Goal: Book appointment/travel/reservation

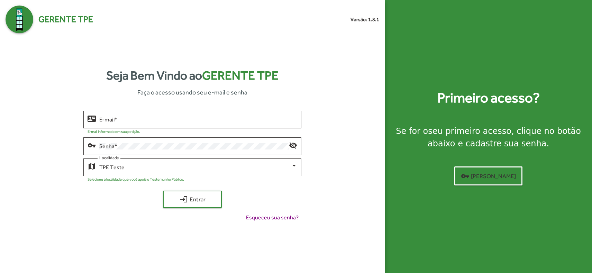
click at [173, 126] on div "E-mail *" at bounding box center [198, 118] width 198 height 19
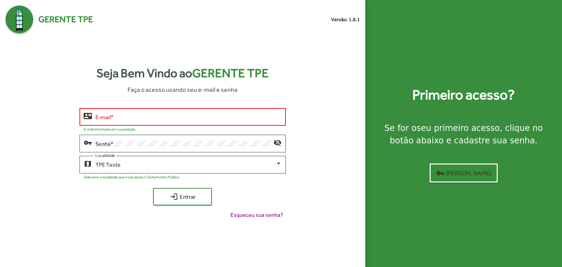
click at [180, 120] on div "E-mail *" at bounding box center [188, 115] width 187 height 19
click at [152, 118] on input "E-mail *" at bounding box center [188, 117] width 187 height 6
paste input "**********"
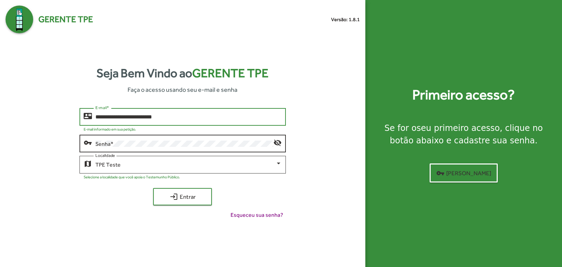
type input "**********"
click at [145, 150] on div "Senha *" at bounding box center [184, 142] width 178 height 19
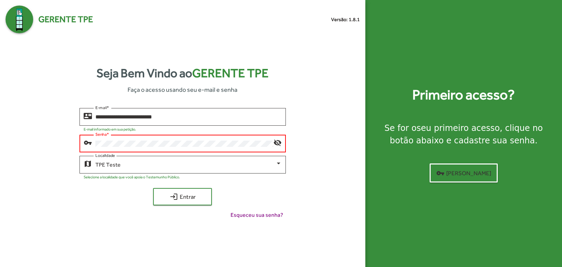
click at [170, 148] on div "Senha *" at bounding box center [184, 142] width 178 height 19
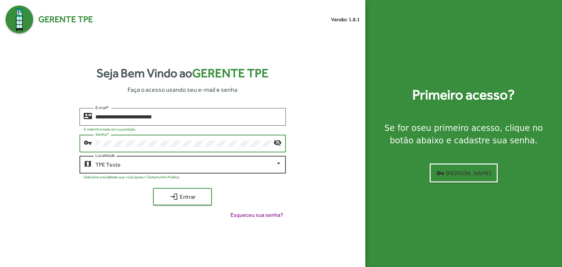
click at [100, 161] on div "TPE Teste Localidade" at bounding box center [188, 163] width 187 height 19
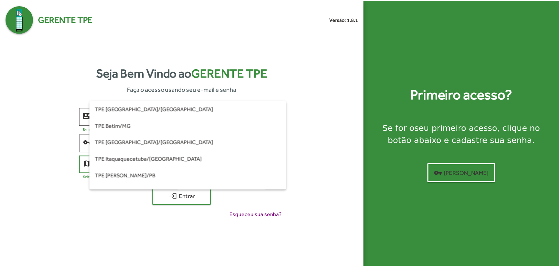
scroll to position [194, 0]
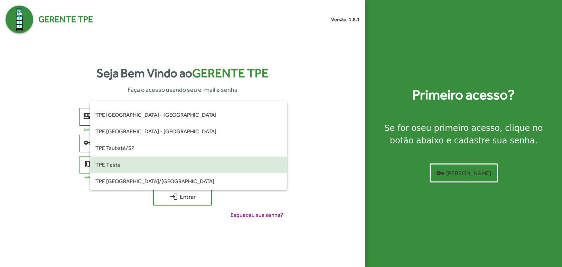
click at [109, 164] on span "TPE Teste" at bounding box center [188, 164] width 187 height 17
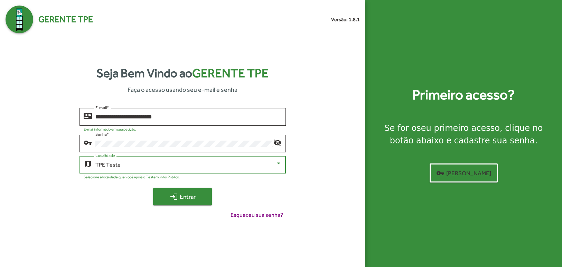
click at [183, 205] on button "login Entrar" at bounding box center [182, 196] width 59 height 17
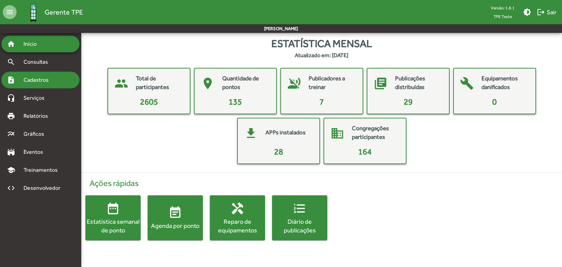
click at [41, 79] on span "Cadastros" at bounding box center [38, 80] width 38 height 8
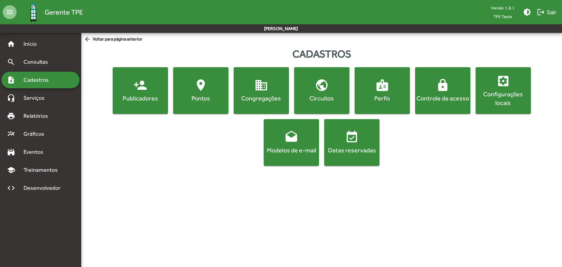
click at [208, 94] on div "Pontos" at bounding box center [201, 98] width 53 height 9
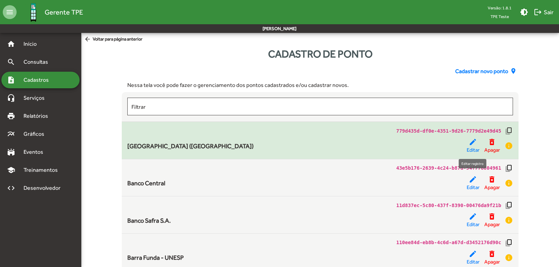
click at [471, 145] on mat-icon "edit" at bounding box center [472, 142] width 8 height 8
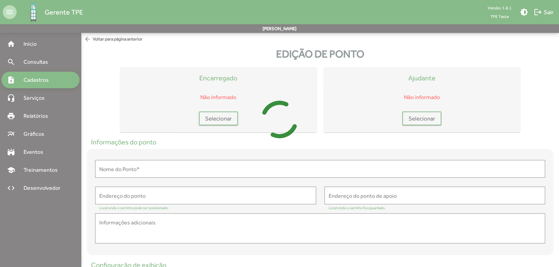
type input "**********"
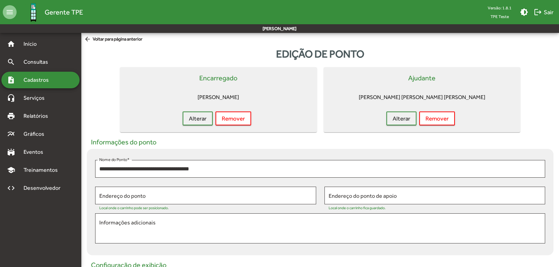
drag, startPoint x: 197, startPoint y: 78, endPoint x: 241, endPoint y: 77, distance: 43.6
click at [241, 77] on mat-card-header "Encarregado" at bounding box center [219, 78] width 186 height 10
drag, startPoint x: 409, startPoint y: 77, endPoint x: 459, endPoint y: 75, distance: 49.5
click at [459, 75] on mat-card-header "Ajudante" at bounding box center [422, 78] width 186 height 10
drag, startPoint x: 197, startPoint y: 76, endPoint x: 238, endPoint y: 76, distance: 40.8
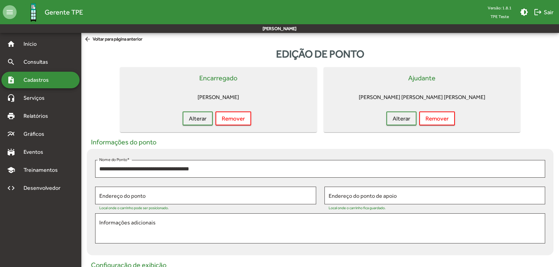
click at [238, 76] on mat-card-header "Encarregado" at bounding box center [219, 78] width 186 height 10
drag, startPoint x: 407, startPoint y: 79, endPoint x: 452, endPoint y: 77, distance: 44.6
click at [452, 77] on mat-card-header "Ajudante" at bounding box center [422, 78] width 186 height 10
click at [215, 80] on mat-card-title "Encarregado" at bounding box center [218, 78] width 38 height 10
click at [66, 73] on div "note_add Cadastros" at bounding box center [40, 80] width 78 height 17
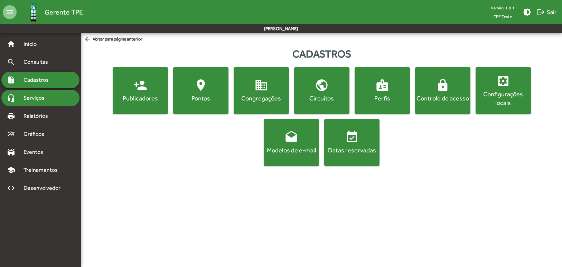
click at [41, 101] on span "Serviços" at bounding box center [36, 98] width 35 height 8
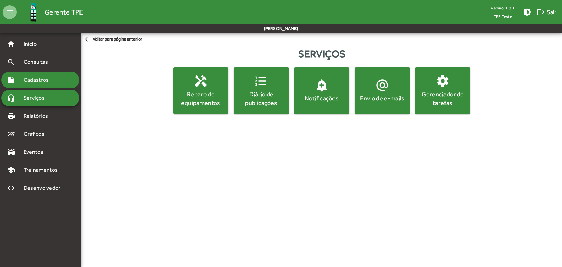
click at [64, 83] on div "note_add Cadastros" at bounding box center [40, 80] width 78 height 17
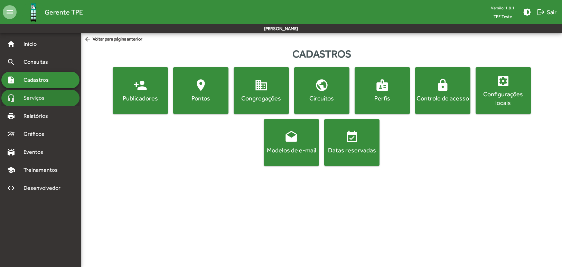
click at [60, 99] on div "headset_mic Serviços" at bounding box center [40, 98] width 78 height 17
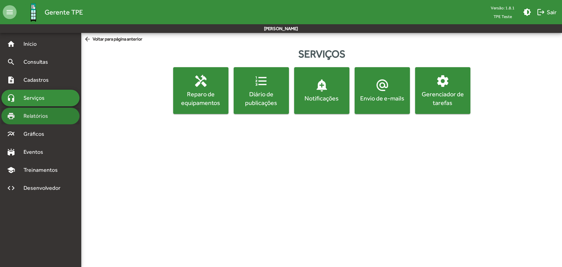
click at [30, 112] on span "Relatórios" at bounding box center [38, 116] width 38 height 8
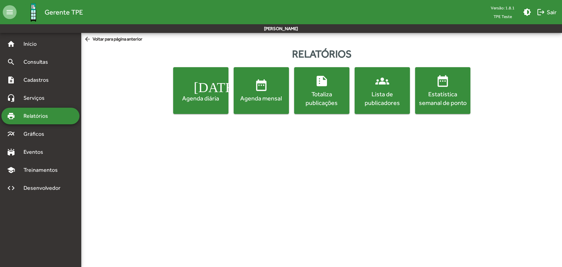
click at [338, 107] on button "summarize Totaliza publicações" at bounding box center [321, 90] width 55 height 47
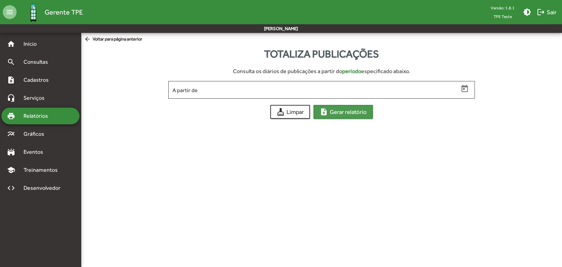
click at [340, 114] on span "note_add Gerar relatório" at bounding box center [343, 111] width 47 height 12
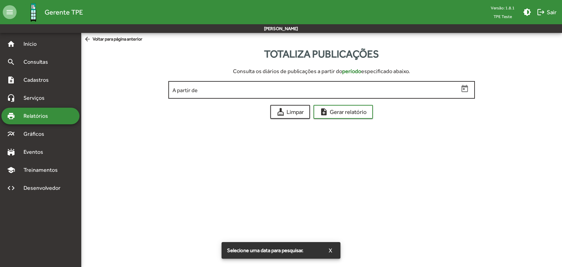
click at [465, 90] on icon "Open calendar" at bounding box center [465, 88] width 7 height 7
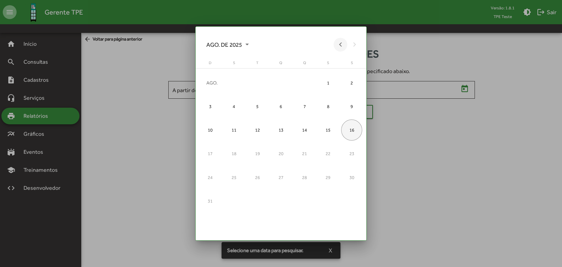
click at [341, 43] on button "Previous month" at bounding box center [341, 45] width 14 height 14
click at [255, 106] on div "1" at bounding box center [257, 106] width 21 height 21
type input "**********"
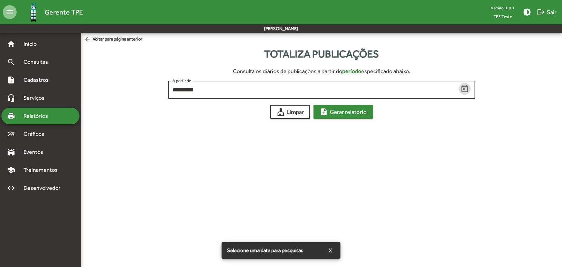
click at [349, 113] on span "note_add Gerar relatório" at bounding box center [343, 111] width 47 height 12
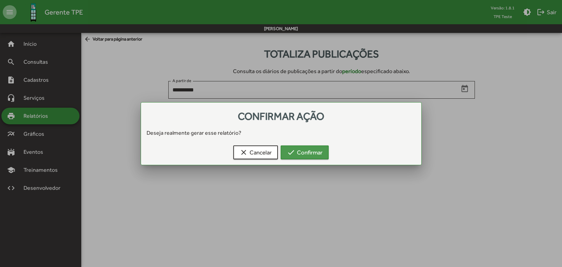
click at [320, 156] on span "check Confirmar" at bounding box center [305, 152] width 36 height 12
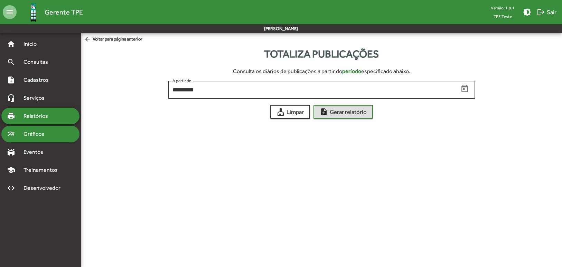
click at [35, 133] on span "Gráficos" at bounding box center [36, 134] width 34 height 8
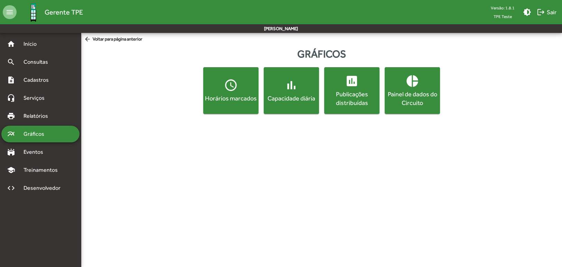
click at [408, 81] on mat-icon "pie_chart" at bounding box center [413, 81] width 14 height 14
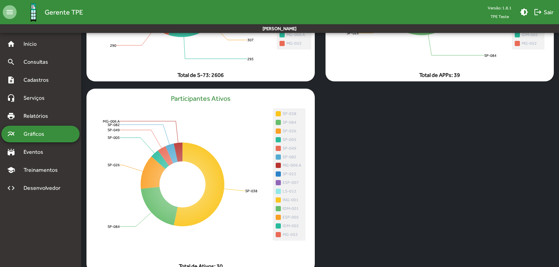
scroll to position [138, 0]
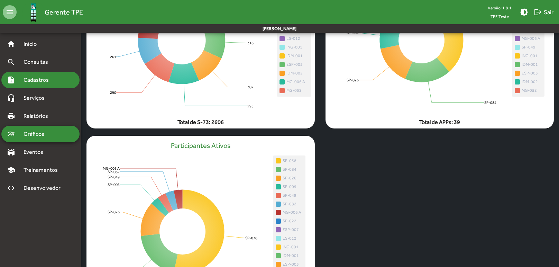
click at [34, 77] on span "Cadastros" at bounding box center [38, 80] width 38 height 8
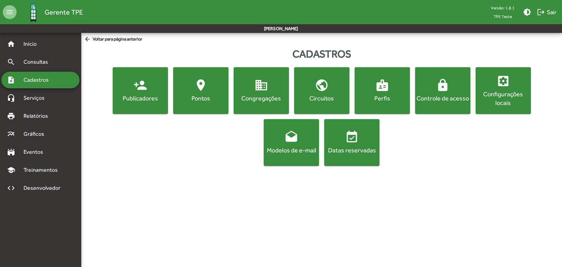
click at [145, 96] on div "Publicadores" at bounding box center [140, 98] width 53 height 9
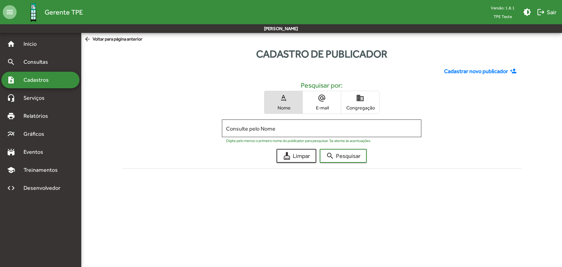
click at [500, 70] on span "Cadastrar novo publicador" at bounding box center [476, 71] width 64 height 8
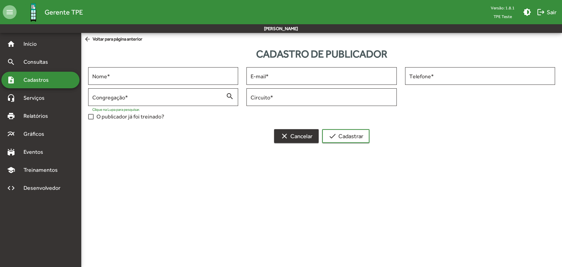
click at [294, 141] on span "clear Cancelar" at bounding box center [296, 136] width 32 height 12
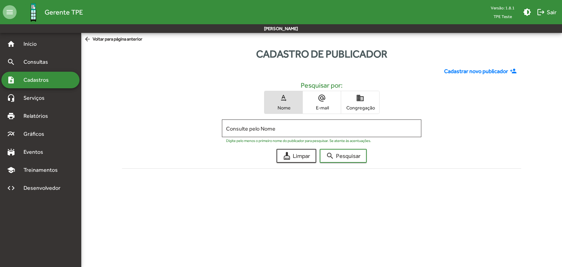
click at [502, 69] on span "Cadastrar novo publicador" at bounding box center [476, 71] width 64 height 8
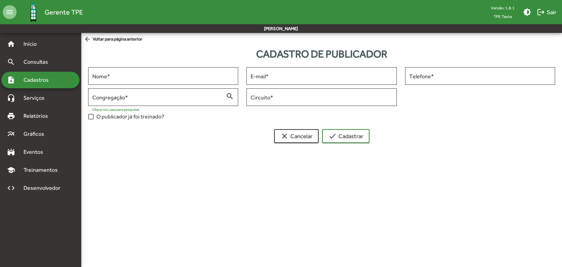
click at [49, 79] on span "Cadastros" at bounding box center [38, 80] width 38 height 8
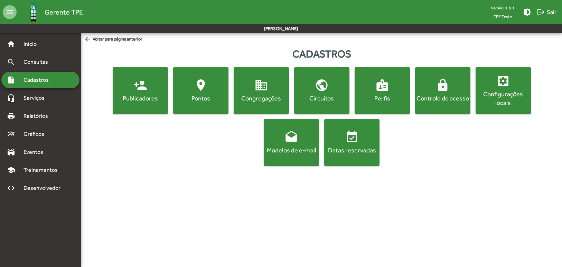
click at [135, 97] on div "Publicadores" at bounding box center [140, 98] width 53 height 9
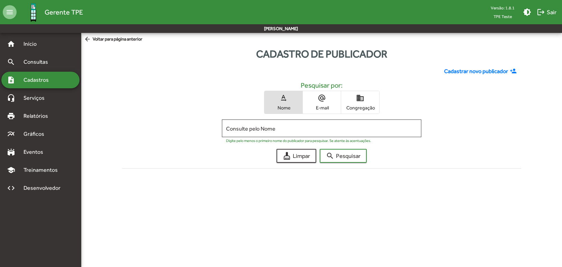
click at [468, 68] on span "Cadastrar novo publicador" at bounding box center [476, 71] width 64 height 8
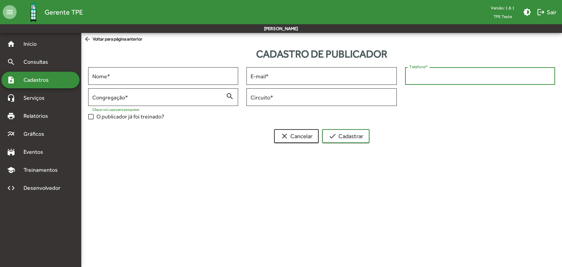
click at [438, 76] on input "Telefone *" at bounding box center [480, 76] width 142 height 6
click at [416, 118] on div "O publicador já foi treinado?" at bounding box center [321, 116] width 475 height 9
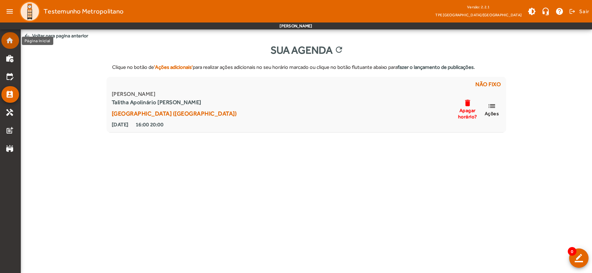
click at [10, 42] on mat-icon "home" at bounding box center [10, 40] width 8 height 8
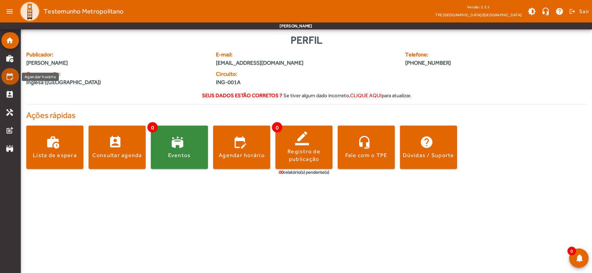
click at [13, 74] on mat-icon "edit_calendar" at bounding box center [10, 76] width 8 height 8
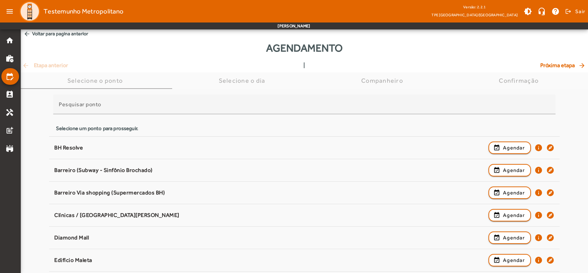
scroll to position [69, 0]
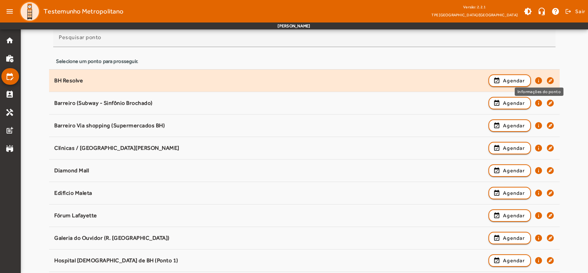
click at [539, 82] on mat-icon "info" at bounding box center [539, 80] width 8 height 8
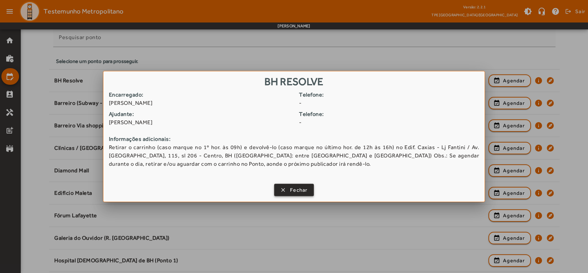
click at [295, 192] on span "Fechar" at bounding box center [299, 190] width 18 height 8
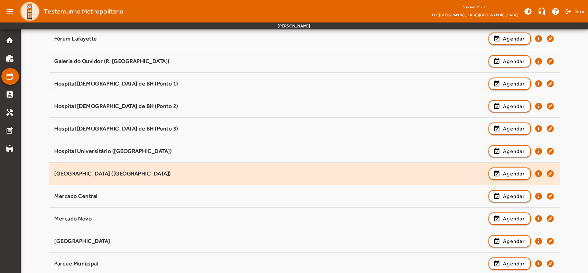
scroll to position [311, 0]
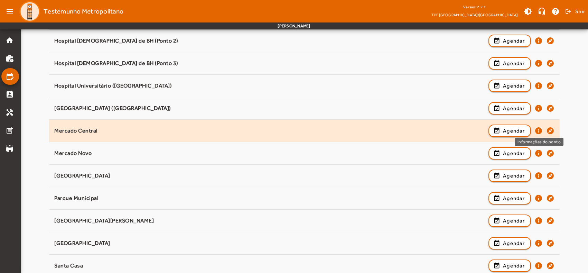
click at [539, 132] on mat-icon "info" at bounding box center [539, 131] width 8 height 8
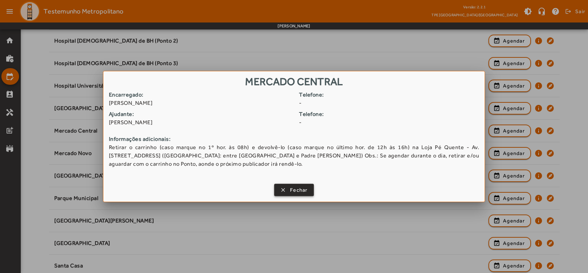
click at [288, 191] on span "button" at bounding box center [294, 190] width 38 height 17
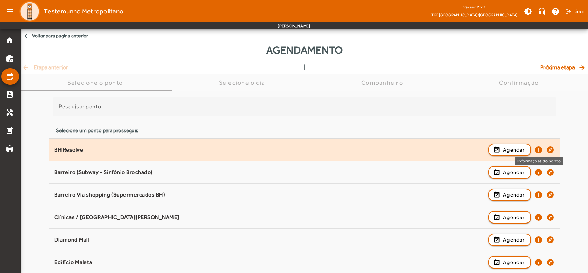
click at [537, 150] on mat-icon "info" at bounding box center [539, 150] width 8 height 8
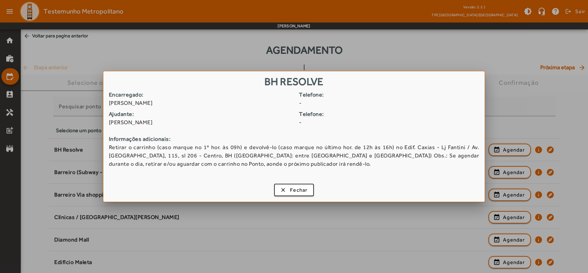
drag, startPoint x: 110, startPoint y: 102, endPoint x: 183, endPoint y: 103, distance: 73.0
click at [183, 103] on span "[PERSON_NAME]" at bounding box center [201, 103] width 185 height 8
drag, startPoint x: 112, startPoint y: 122, endPoint x: 192, endPoint y: 122, distance: 80.2
click at [192, 122] on span "[PERSON_NAME]" at bounding box center [201, 122] width 185 height 8
click at [288, 184] on button "clear Fechar" at bounding box center [294, 190] width 40 height 12
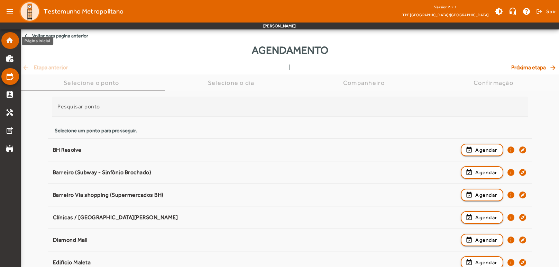
click at [11, 39] on mat-icon "home" at bounding box center [10, 40] width 8 height 8
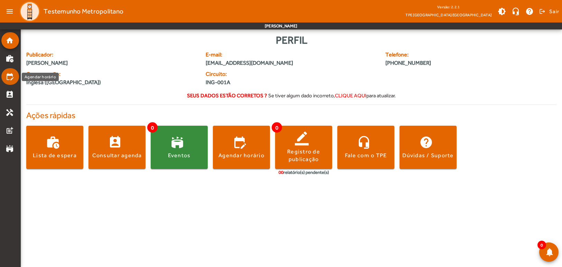
click at [13, 78] on mat-icon "edit_calendar" at bounding box center [10, 76] width 8 height 8
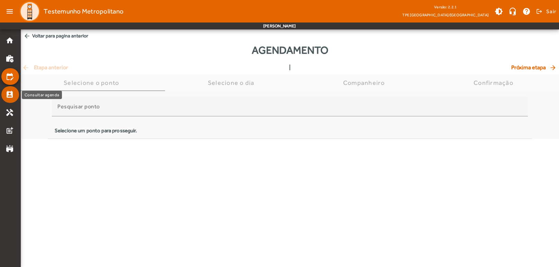
click at [13, 97] on mat-icon "perm_contact_calendar" at bounding box center [10, 94] width 8 height 8
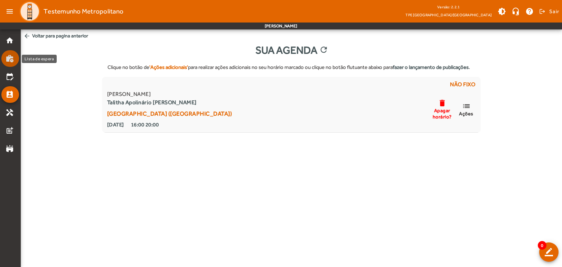
click at [15, 57] on link "work_history" at bounding box center [12, 58] width 13 height 8
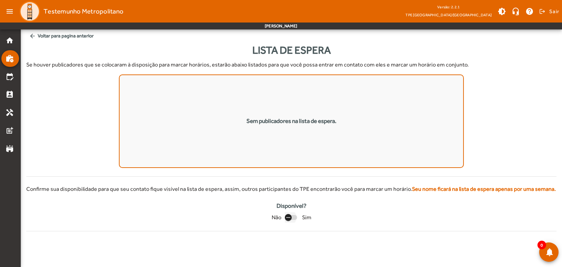
click at [288, 216] on icon "button" at bounding box center [288, 217] width 6 height 6
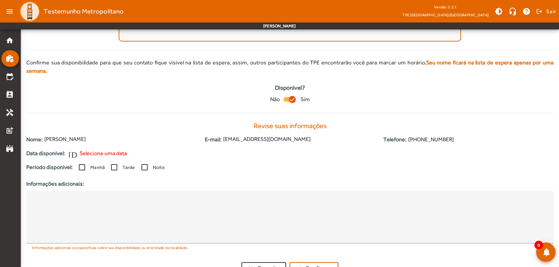
scroll to position [131, 0]
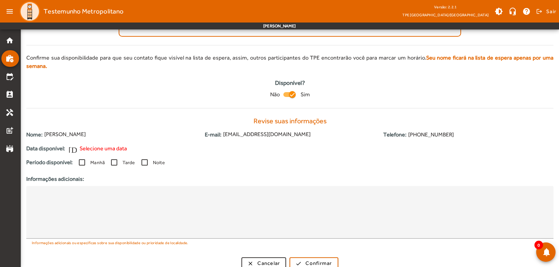
click at [92, 144] on span "Selecione uma data" at bounding box center [103, 148] width 47 height 8
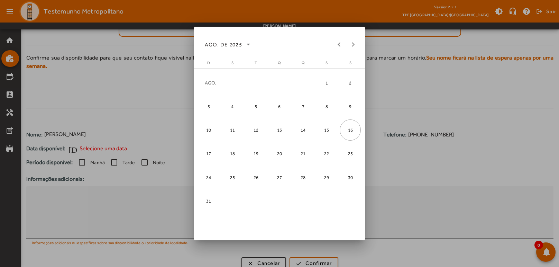
click at [236, 182] on span "25" at bounding box center [232, 176] width 21 height 21
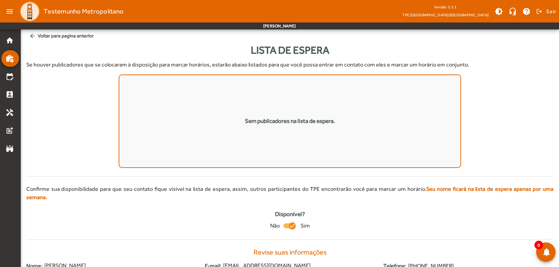
scroll to position [131, 0]
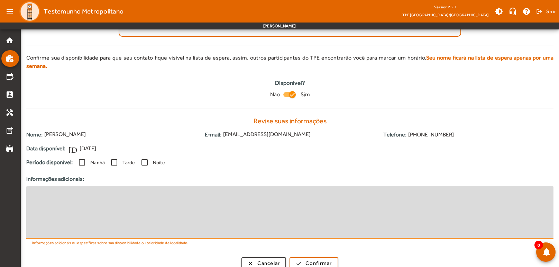
click at [83, 191] on textarea at bounding box center [290, 211] width 516 height 41
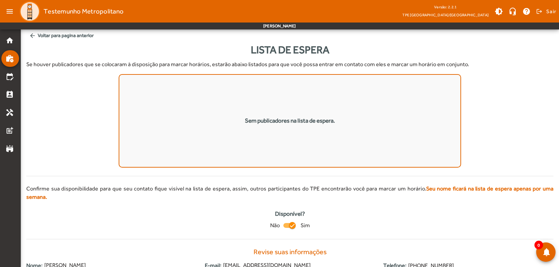
scroll to position [0, 0]
click at [6, 78] on mat-icon "edit_calendar" at bounding box center [10, 76] width 8 height 8
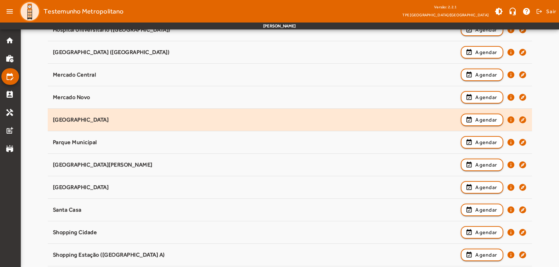
scroll to position [364, 0]
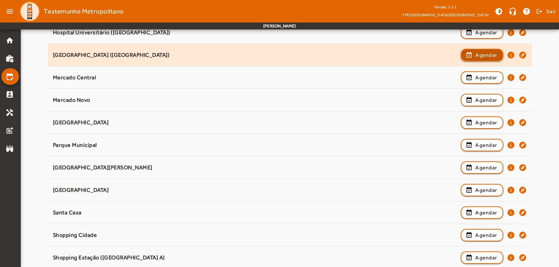
click at [484, 56] on span "Agendar" at bounding box center [486, 55] width 22 height 8
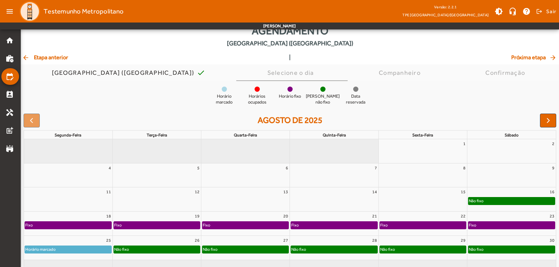
scroll to position [40, 0]
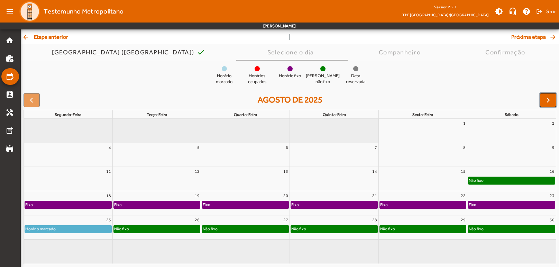
click at [552, 100] on button "button" at bounding box center [548, 100] width 16 height 14
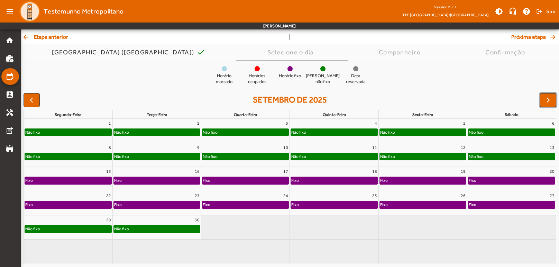
click at [68, 180] on div "Fixo" at bounding box center [68, 180] width 86 height 7
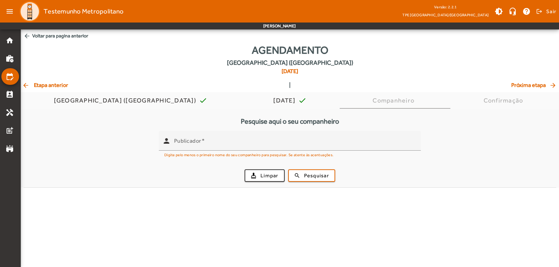
scroll to position [0, 0]
click at [29, 38] on mat-icon "arrow_back" at bounding box center [27, 35] width 7 height 7
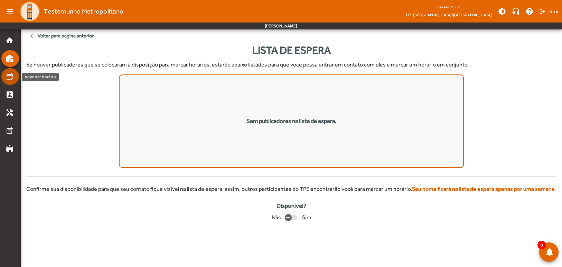
click at [12, 81] on mat-list-item "edit_calendar" at bounding box center [10, 76] width 18 height 17
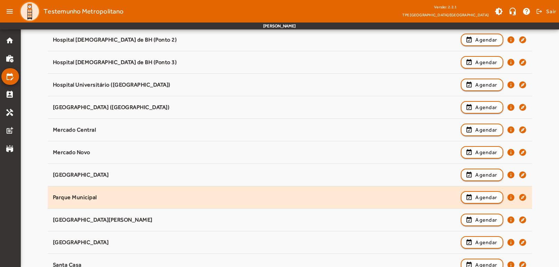
scroll to position [295, 0]
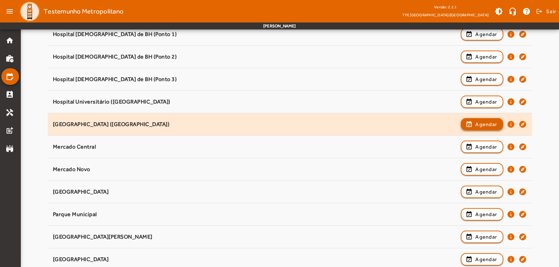
click at [488, 128] on span "button" at bounding box center [481, 124] width 41 height 17
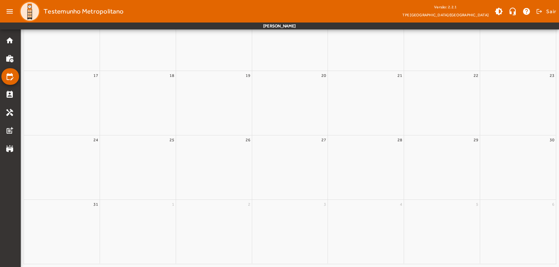
scroll to position [0, 0]
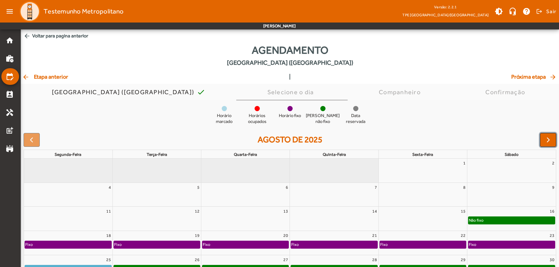
click at [545, 136] on span "button" at bounding box center [548, 140] width 8 height 8
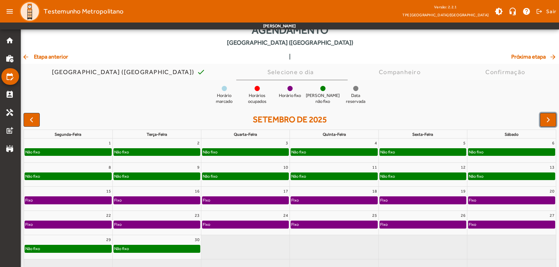
scroll to position [40, 0]
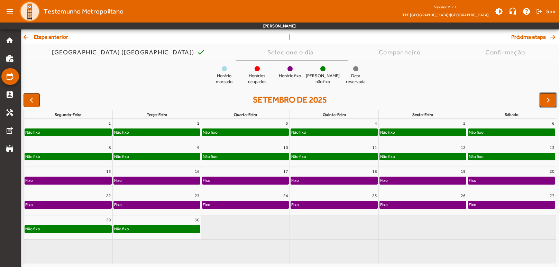
click at [547, 102] on span "button" at bounding box center [548, 100] width 8 height 8
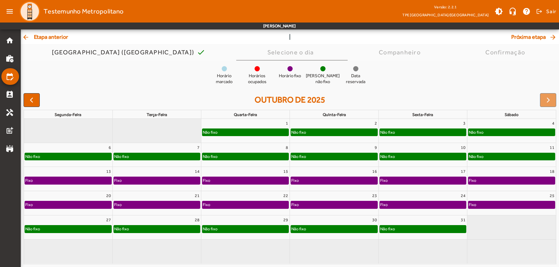
click at [548, 100] on div at bounding box center [548, 100] width 16 height 14
click at [14, 36] on mat-list-item "home" at bounding box center [10, 40] width 18 height 17
